Goal: Task Accomplishment & Management: Manage account settings

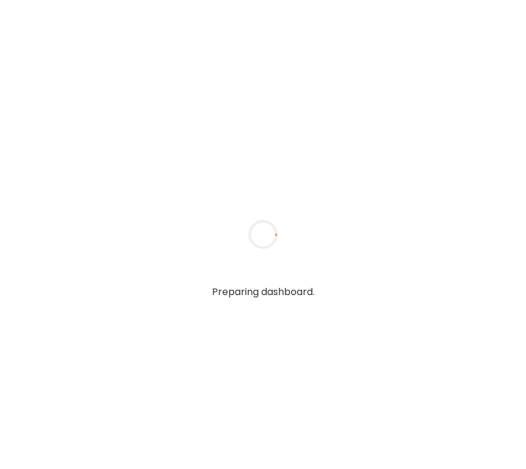
type textarea "**********"
type input "**********"
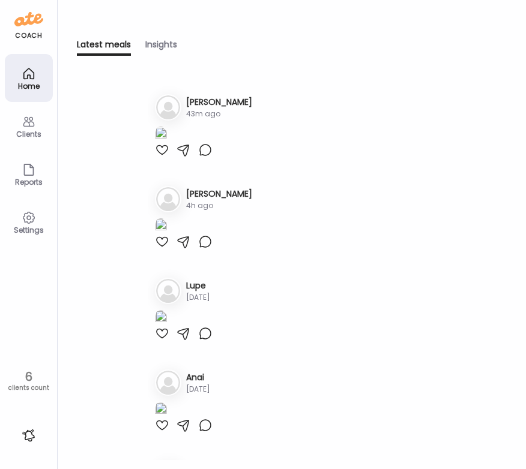
scroll to position [316, 0]
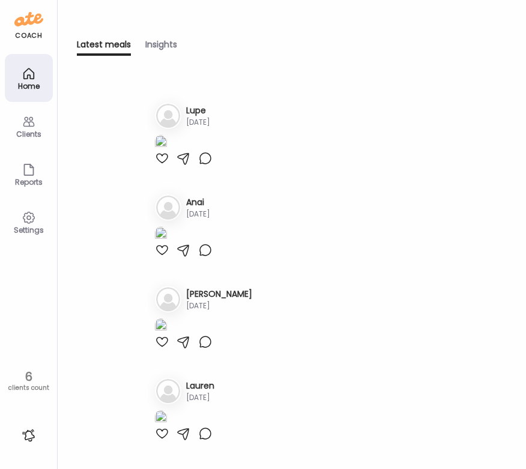
click at [197, 25] on h3 "[PERSON_NAME]" at bounding box center [219, 19] width 66 height 13
click at [199, 25] on h3 "[PERSON_NAME]" at bounding box center [219, 19] width 66 height 13
click at [32, 83] on div "Home" at bounding box center [28, 86] width 43 height 8
click at [202, 25] on h3 "[PERSON_NAME]" at bounding box center [219, 19] width 66 height 13
click at [28, 128] on icon at bounding box center [29, 122] width 14 height 14
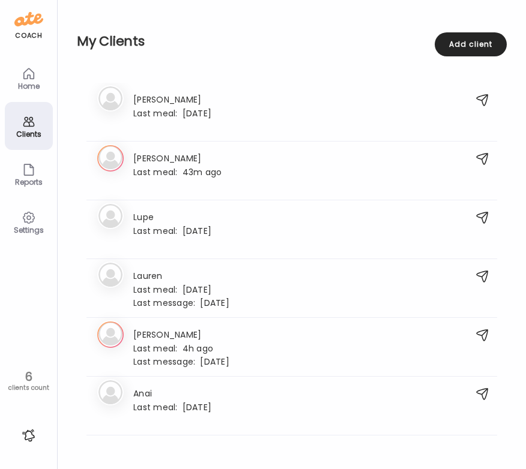
click at [200, 338] on h3 "[PERSON_NAME]" at bounding box center [181, 334] width 96 height 13
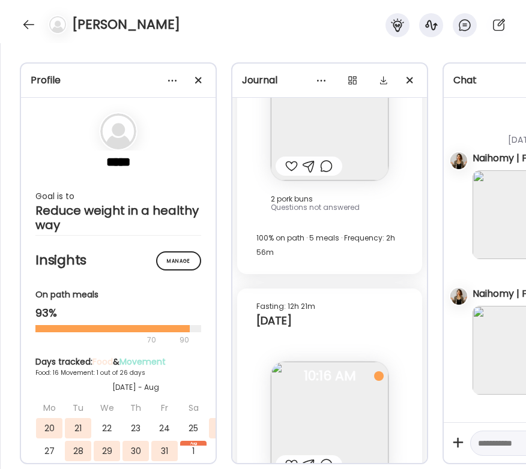
scroll to position [21546, 0]
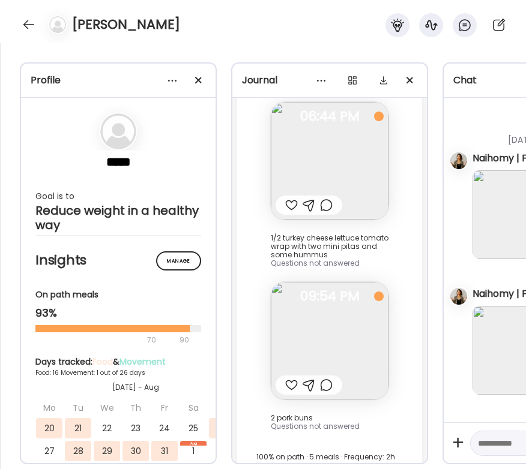
click at [358, 282] on img at bounding box center [330, 341] width 118 height 118
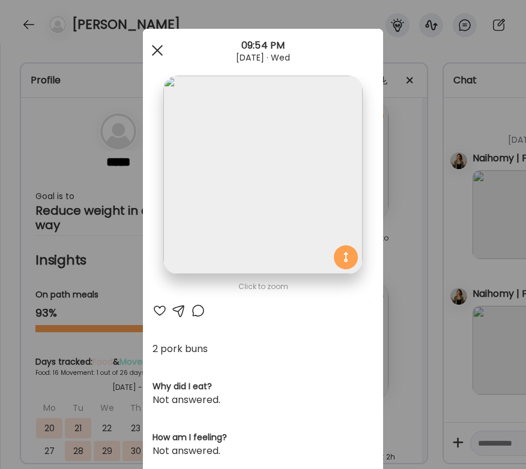
click at [155, 51] on div at bounding box center [157, 50] width 24 height 24
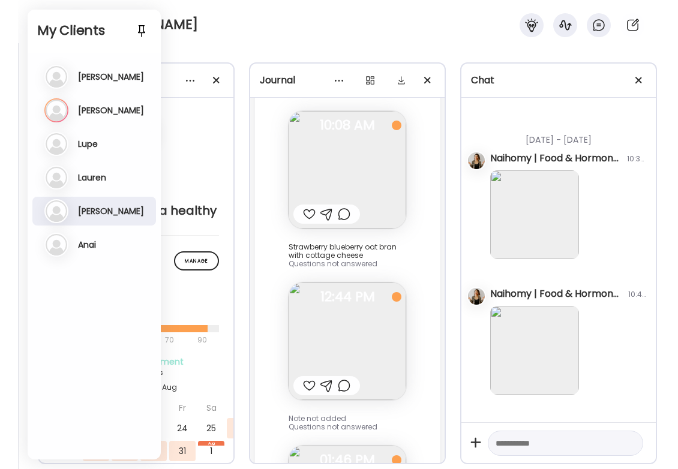
scroll to position [769, 0]
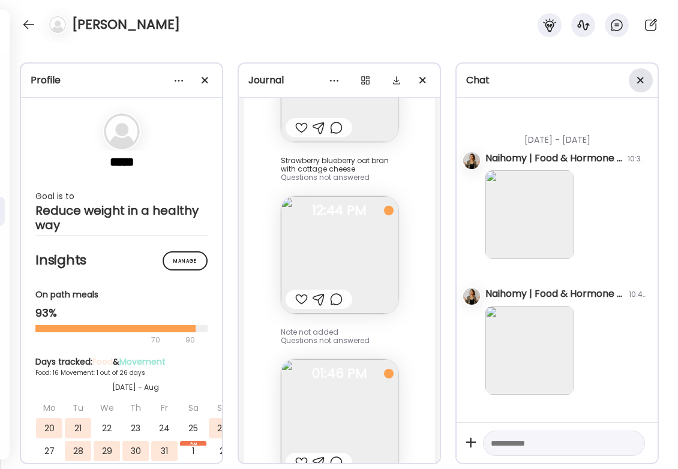
click at [525, 81] on div at bounding box center [641, 80] width 24 height 24
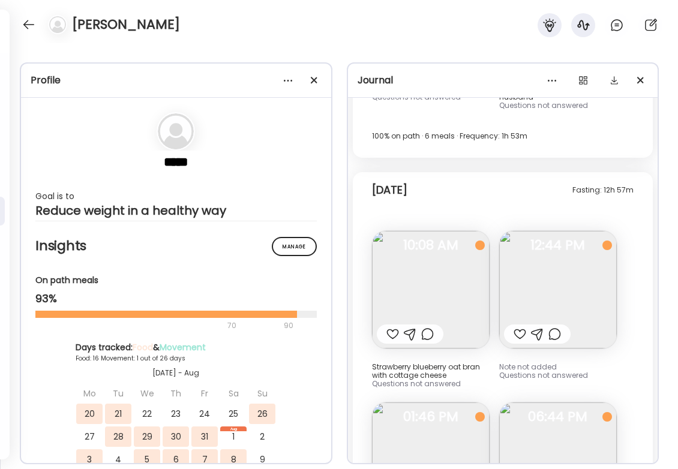
scroll to position [13817, 0]
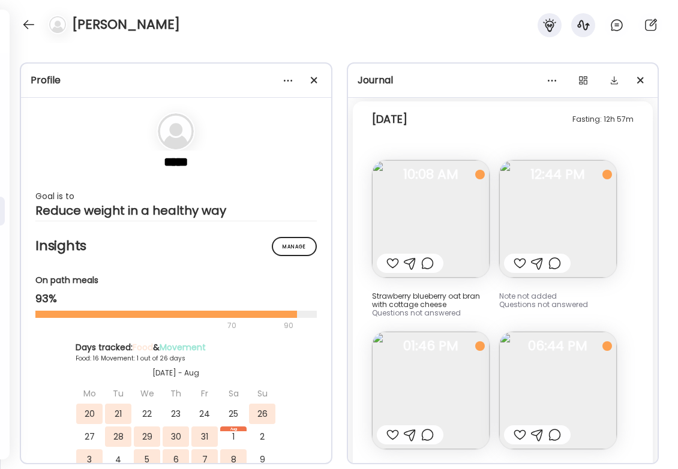
click at [436, 332] on img at bounding box center [431, 391] width 118 height 118
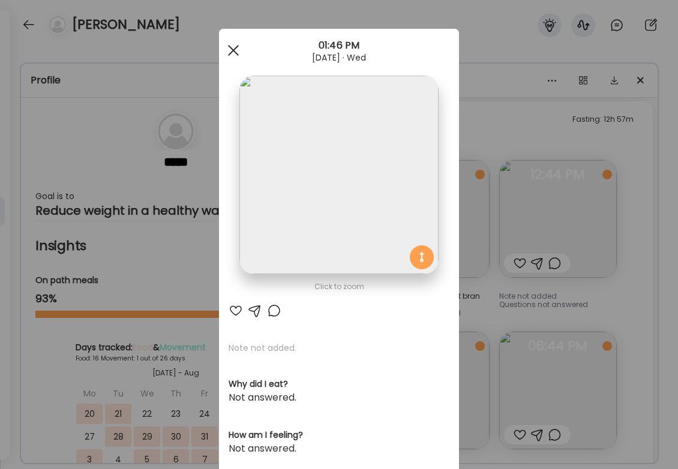
click at [223, 50] on div at bounding box center [233, 50] width 24 height 24
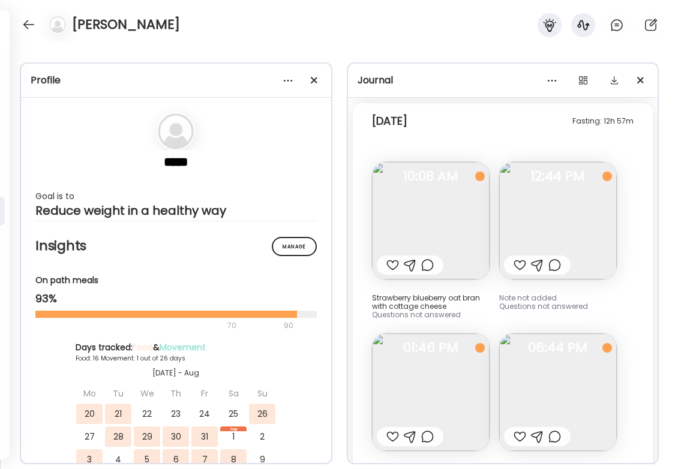
scroll to position [13814, 0]
click at [525, 334] on img at bounding box center [558, 393] width 118 height 118
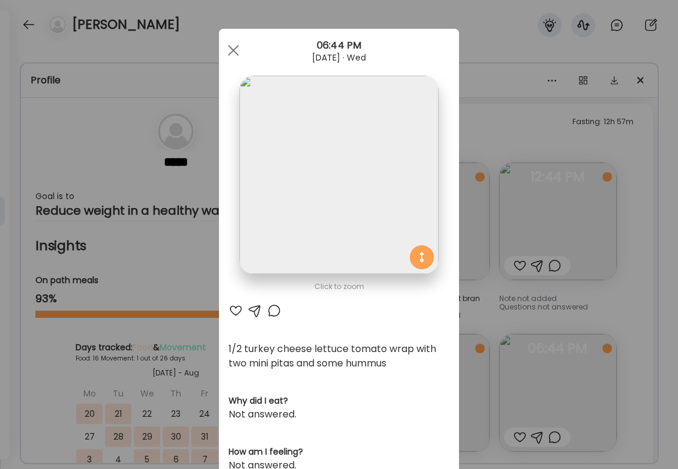
click at [525, 410] on div "Ate Coach Dashboard Wahoo! It’s official Take a moment to set up your Coach Pro…" at bounding box center [339, 234] width 678 height 469
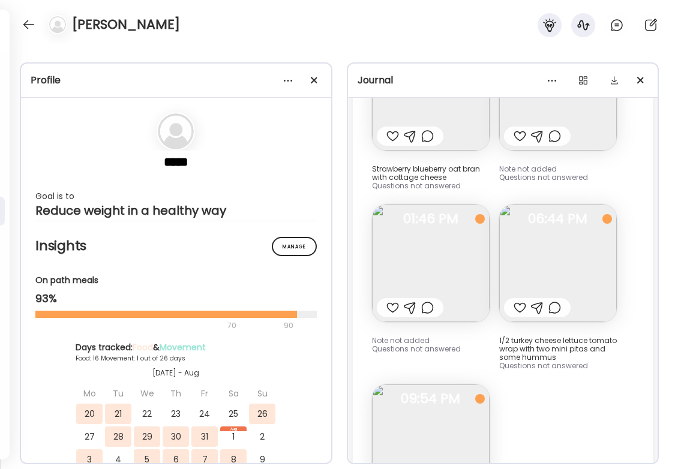
scroll to position [13945, 0]
click at [466, 384] on img at bounding box center [431, 443] width 118 height 118
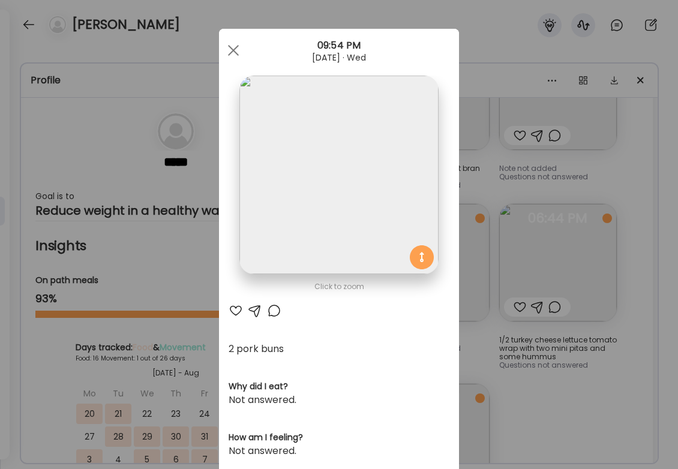
click at [525, 322] on div "Ate Coach Dashboard Wahoo! It’s official Take a moment to set up your Coach Pro…" at bounding box center [339, 234] width 678 height 469
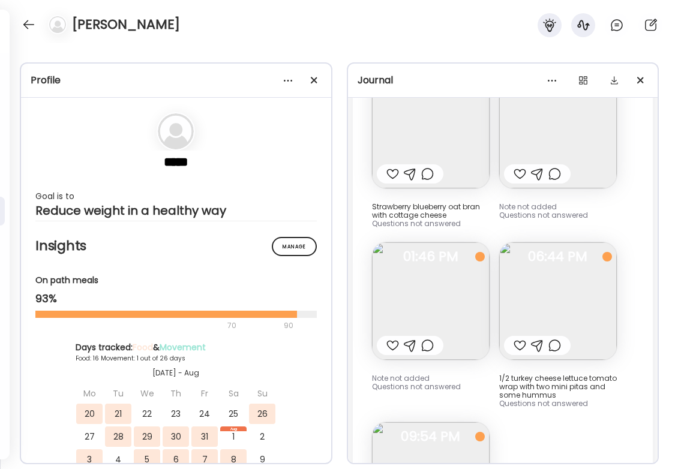
scroll to position [13969, 0]
